Goal: Book appointment/travel/reservation

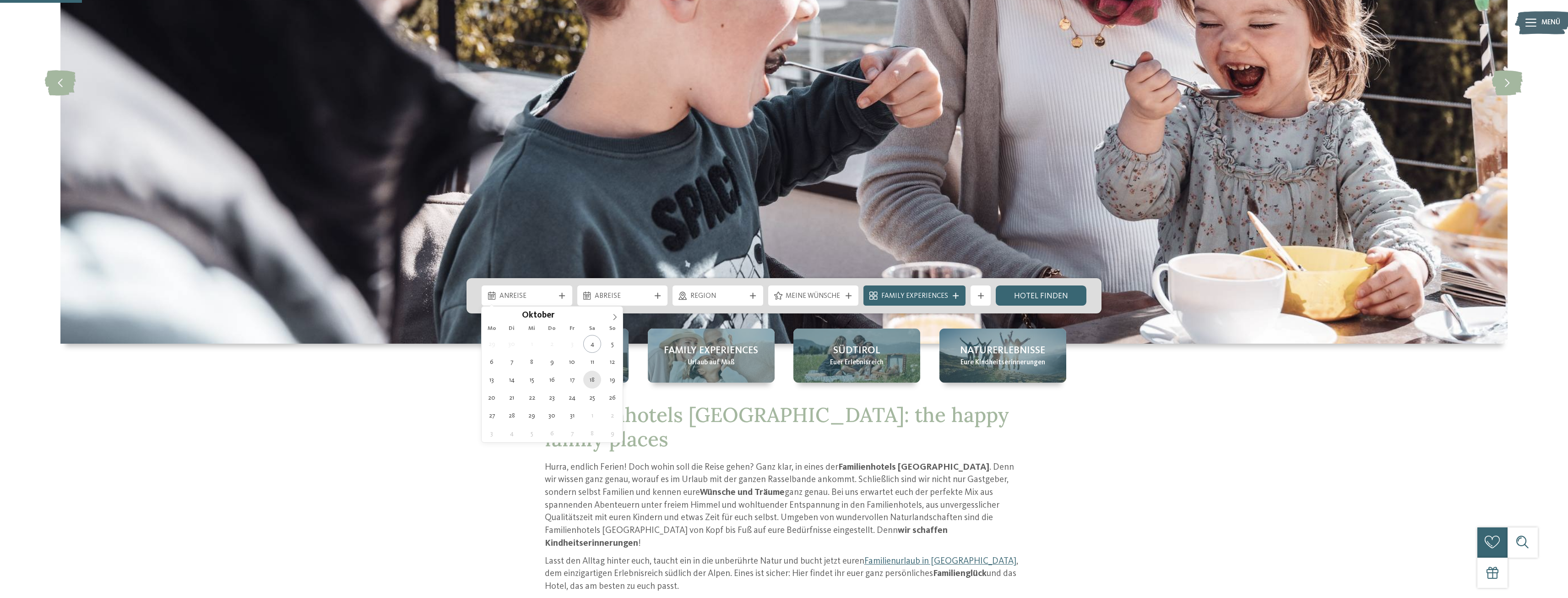
type div "[DATE]"
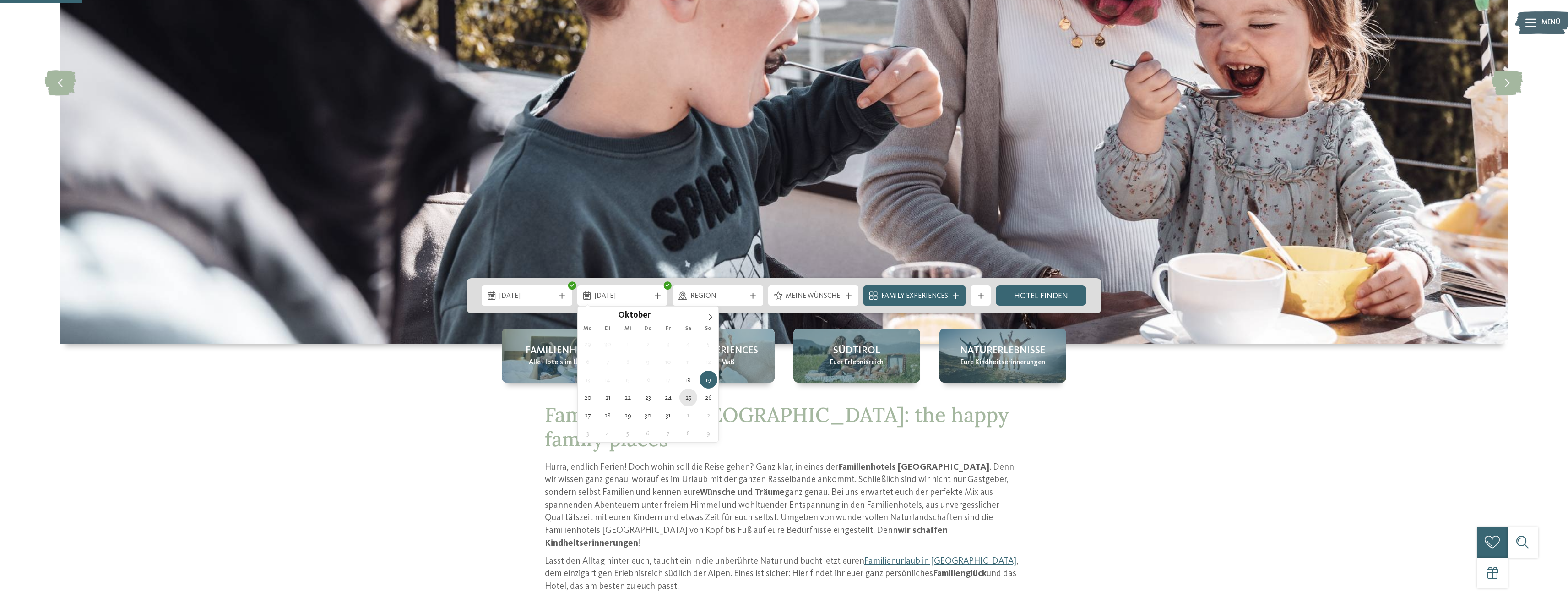
type div "[DATE]"
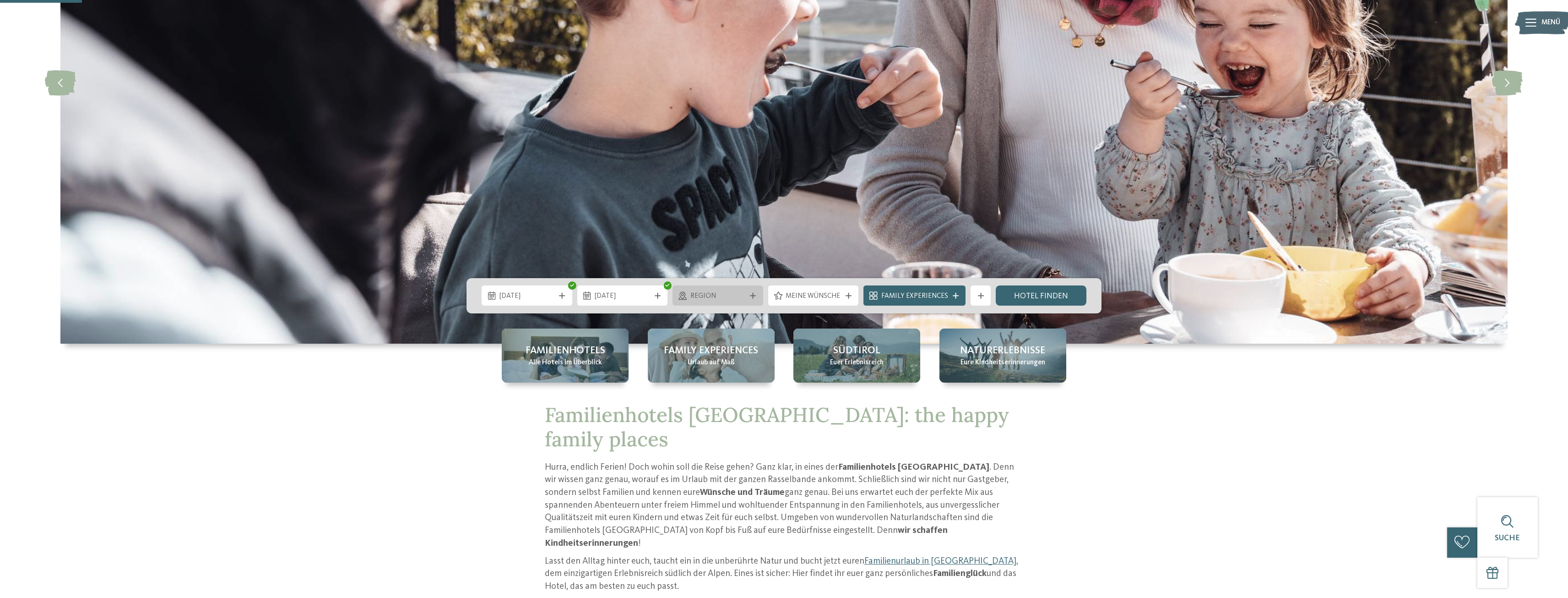
click at [706, 295] on span "Region" at bounding box center [718, 296] width 55 height 10
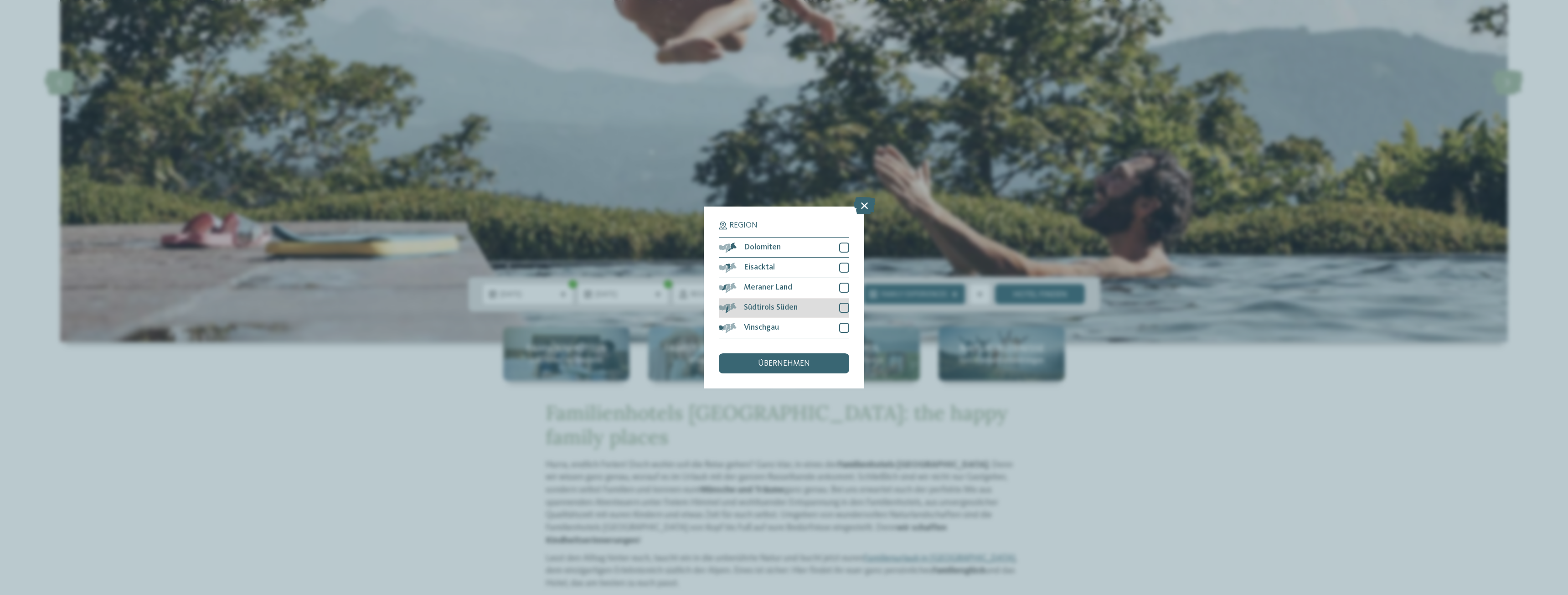
click at [844, 304] on div at bounding box center [844, 308] width 10 height 10
click at [842, 288] on div at bounding box center [844, 287] width 10 height 10
click at [808, 360] on span "übernehmen" at bounding box center [784, 364] width 52 height 8
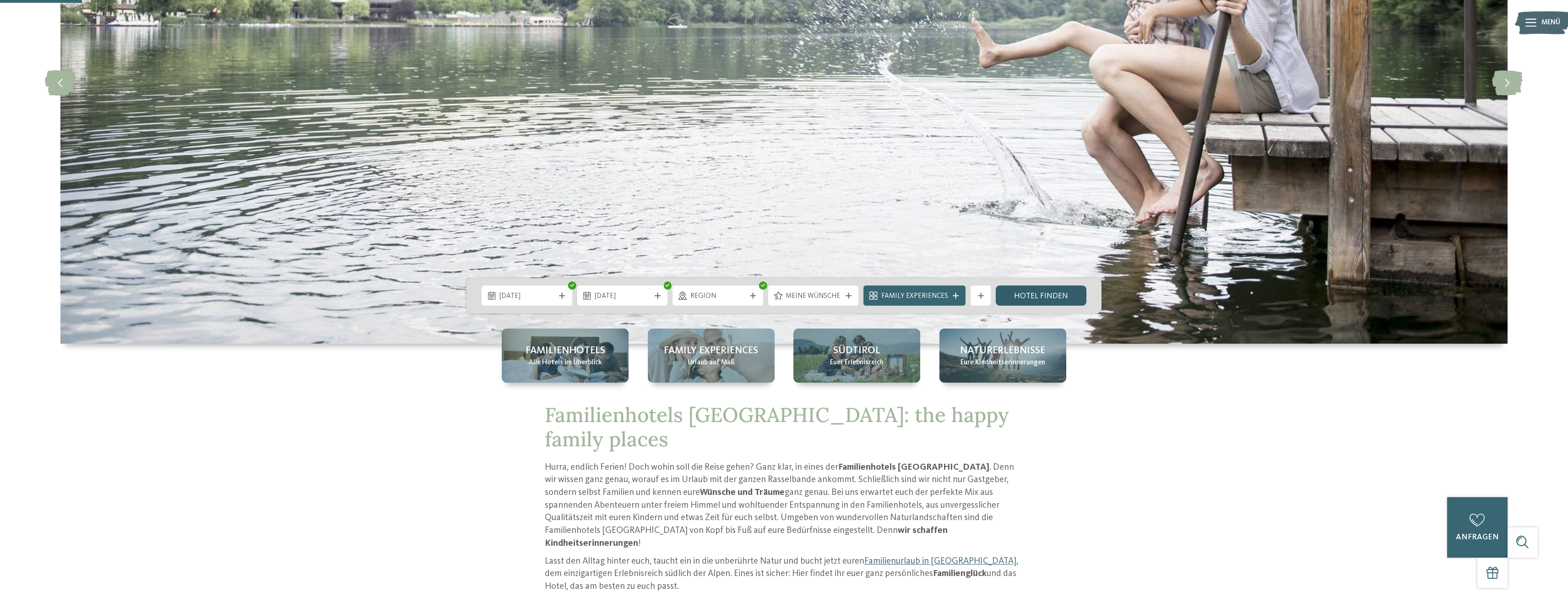
click at [1020, 298] on link "Hotel finden" at bounding box center [1041, 295] width 90 height 20
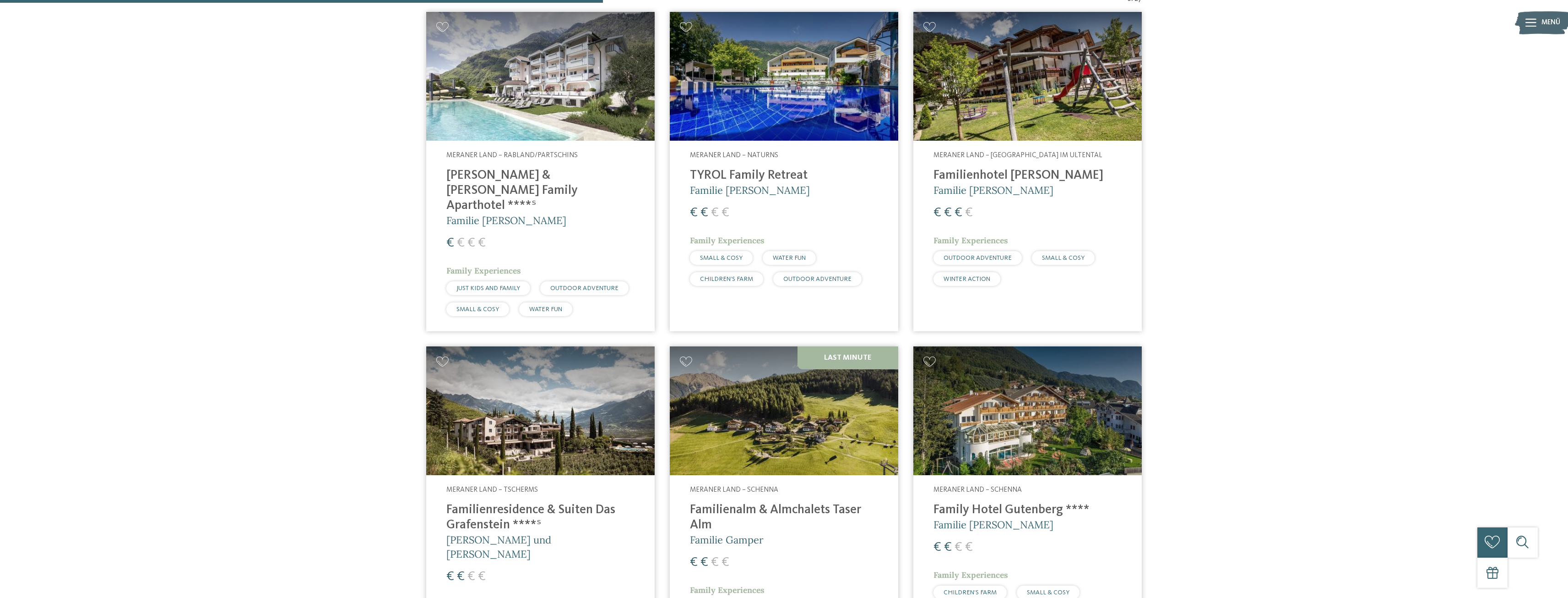
scroll to position [61, 0]
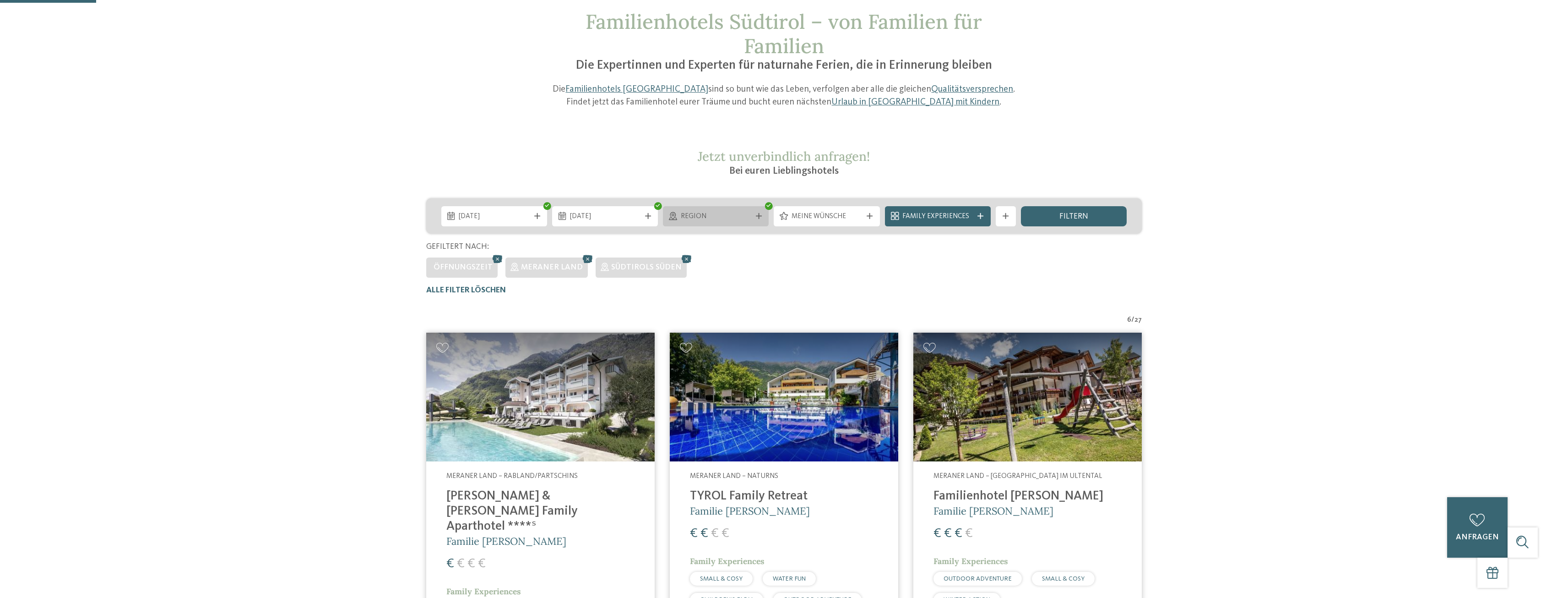
click at [754, 220] on div "Region" at bounding box center [716, 216] width 75 height 11
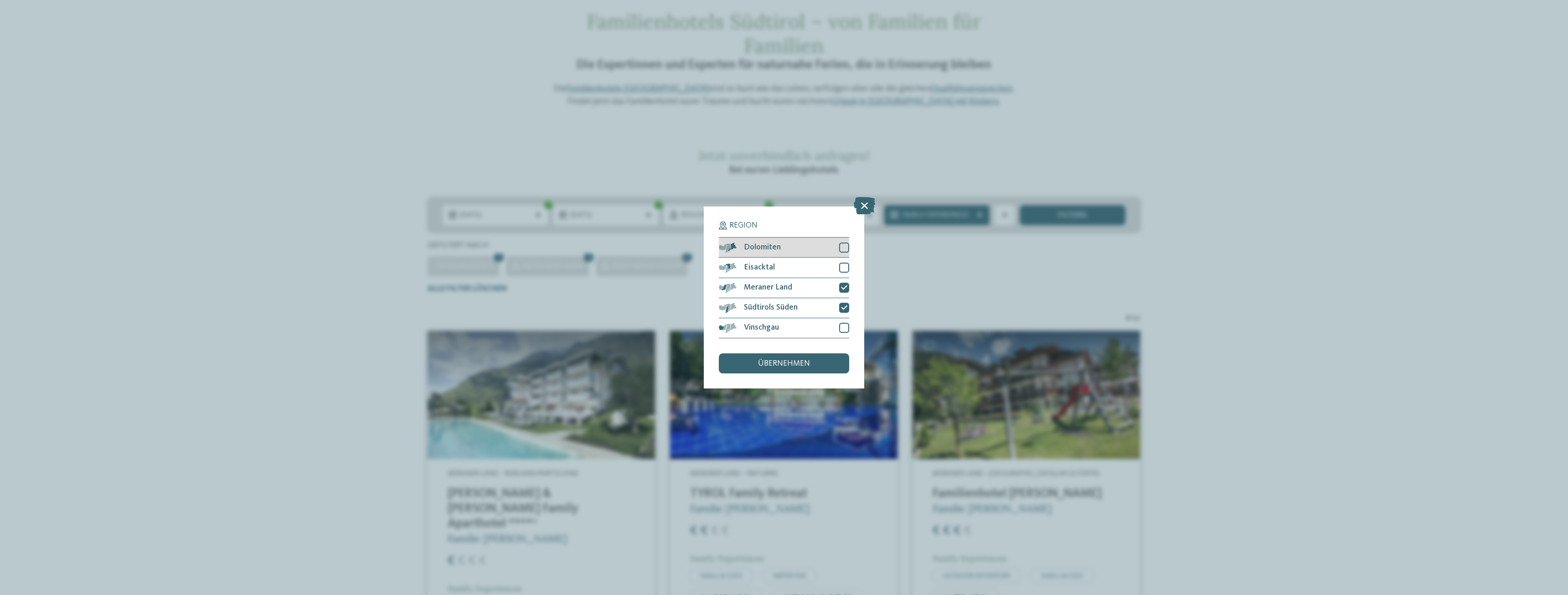
click at [844, 253] on div "Dolomiten" at bounding box center [784, 247] width 131 height 20
click at [843, 326] on div at bounding box center [844, 328] width 10 height 10
click at [822, 365] on div "übernehmen" at bounding box center [784, 363] width 131 height 20
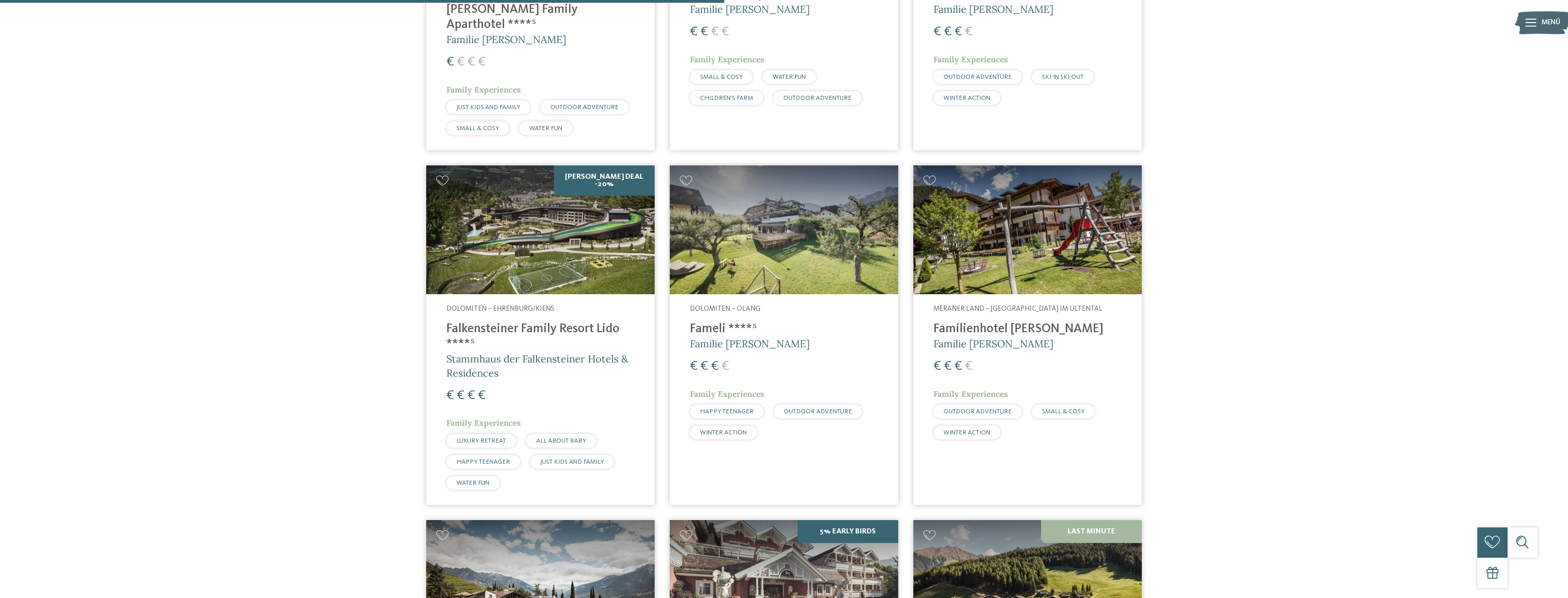
scroll to position [519, 0]
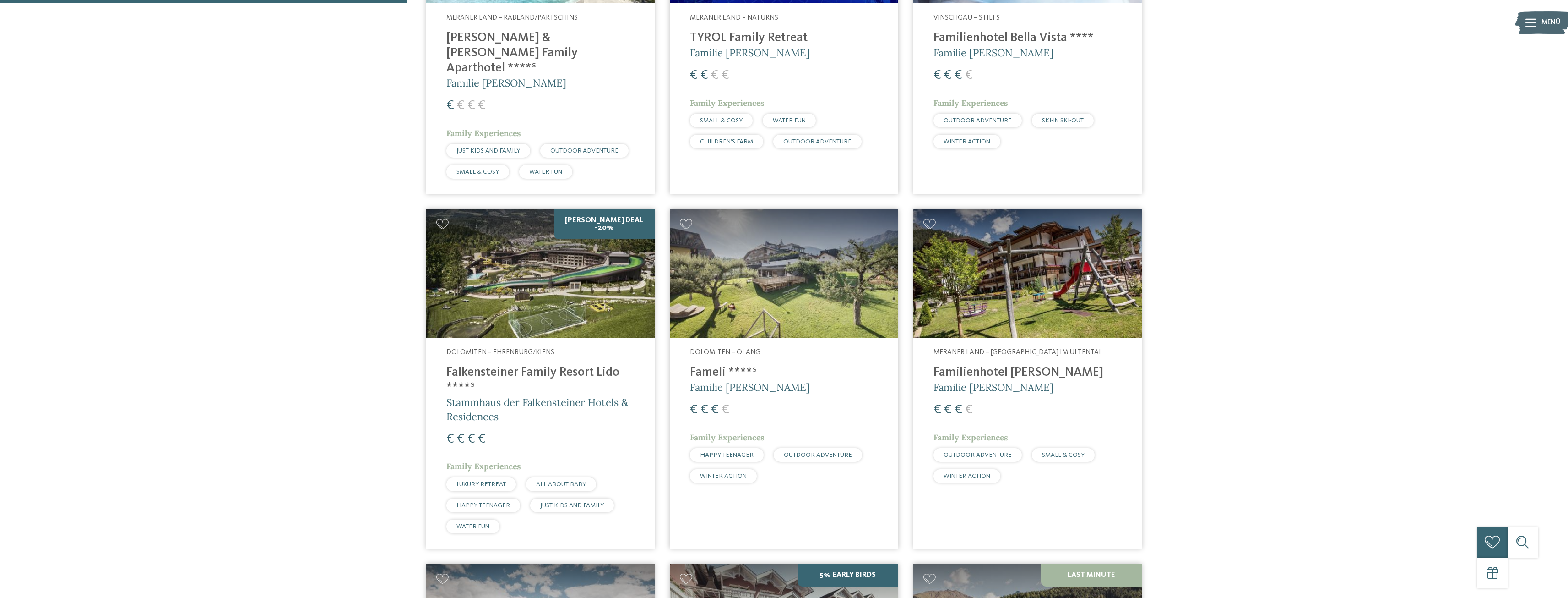
click at [571, 264] on img at bounding box center [540, 273] width 228 height 128
